Goal: Task Accomplishment & Management: Manage account settings

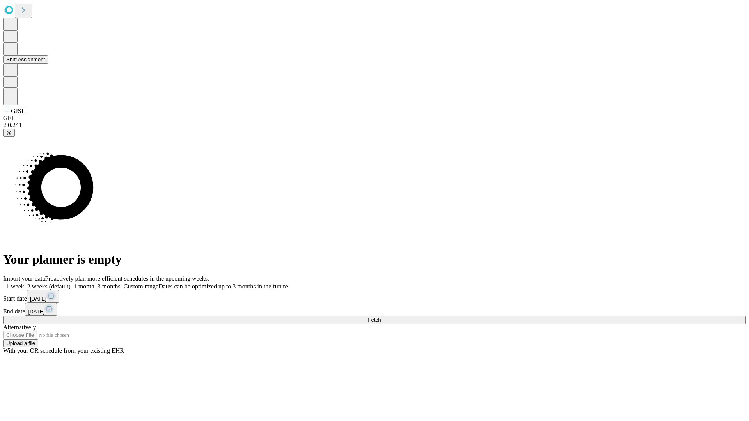
click at [48, 64] on button "Shift Assignment" at bounding box center [25, 59] width 45 height 8
